Goal: Find specific page/section: Find specific page/section

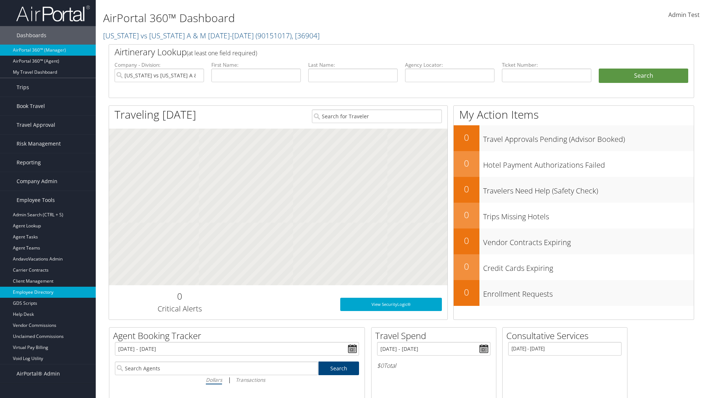
click at [48, 292] on link "Employee Directory" at bounding box center [48, 292] width 96 height 11
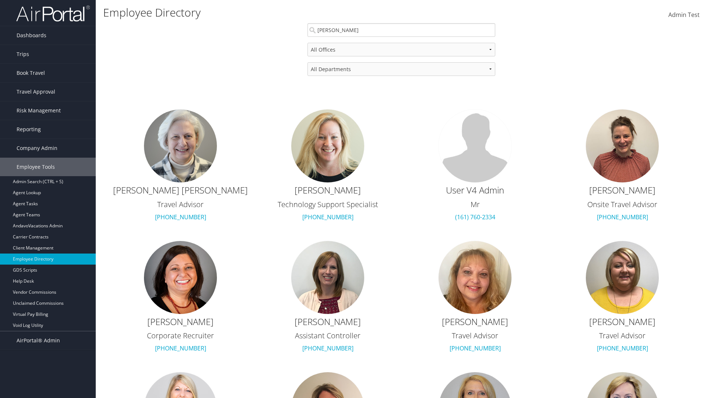
type input "Matthew Cameron"
click at [401, 44] on div "Matthew Cameron" at bounding box center [401, 43] width 185 height 7
